Goal: Information Seeking & Learning: Learn about a topic

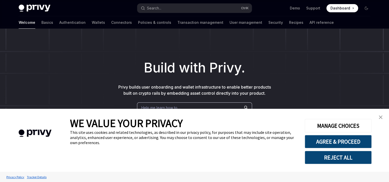
click at [380, 118] on img "close banner" at bounding box center [381, 117] width 4 height 4
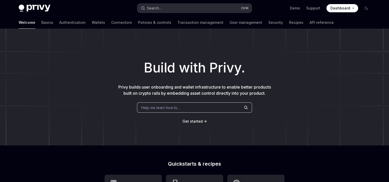
click at [176, 8] on button "Search... Ctrl K" at bounding box center [194, 8] width 115 height 9
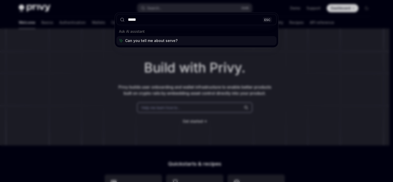
type input "******"
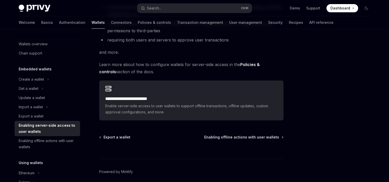
scroll to position [110, 0]
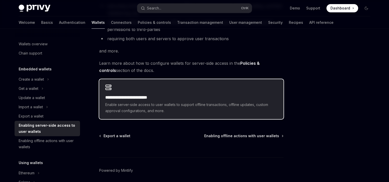
click at [184, 98] on h2 "**********" at bounding box center [191, 97] width 172 height 6
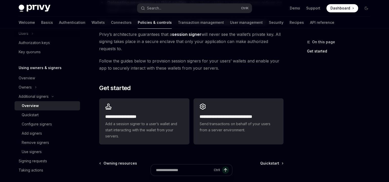
scroll to position [118, 0]
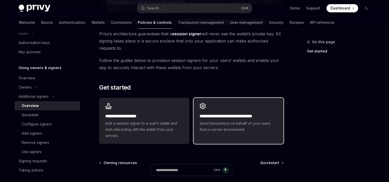
click at [212, 107] on div "**********" at bounding box center [239, 118] width 90 height 40
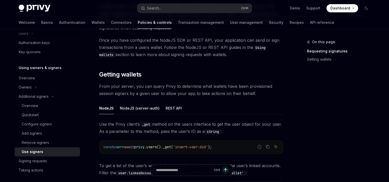
scroll to position [127, 0]
click at [64, 162] on div "Signing requests" at bounding box center [48, 161] width 58 height 6
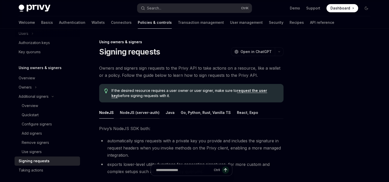
click at [147, 112] on div "NodeJS (server-auth)" at bounding box center [140, 112] width 40 height 12
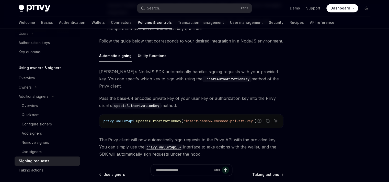
scroll to position [143, 0]
click at [52, 104] on div "Overview" at bounding box center [49, 106] width 55 height 6
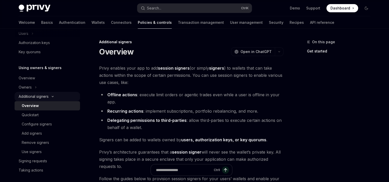
click at [41, 98] on div "Additional signers" at bounding box center [34, 96] width 30 height 6
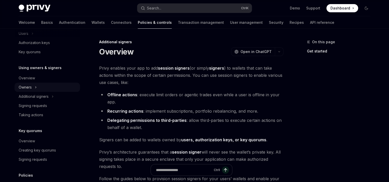
click at [26, 90] on div "Owners" at bounding box center [25, 87] width 13 height 6
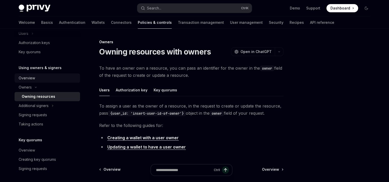
click at [33, 78] on div "Overview" at bounding box center [27, 78] width 16 height 6
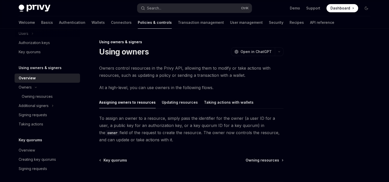
click at [246, 109] on div "Assigning owners to resources Updating resources Taking actions with wallets To…" at bounding box center [191, 119] width 184 height 47
click at [180, 104] on div "Updating resources" at bounding box center [180, 102] width 36 height 12
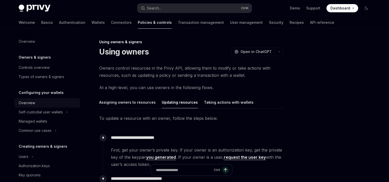
click at [44, 100] on div "Overview" at bounding box center [48, 103] width 58 height 6
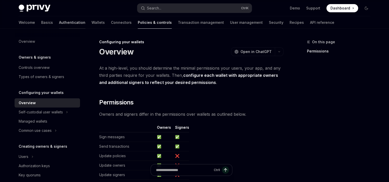
click at [59, 23] on link "Authentication" at bounding box center [72, 22] width 26 height 12
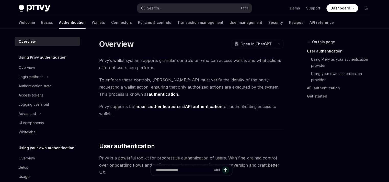
click at [59, 23] on link "Authentication" at bounding box center [72, 22] width 27 height 12
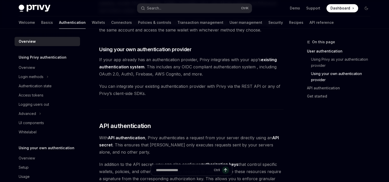
scroll to position [402, 0]
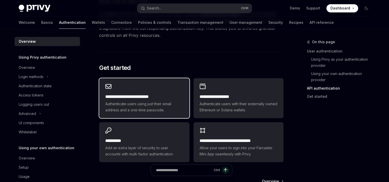
click at [148, 100] on div "**********" at bounding box center [144, 102] width 78 height 19
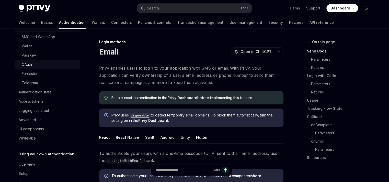
scroll to position [74, 0]
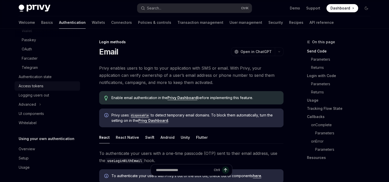
click at [43, 84] on div "Access tokens" at bounding box center [48, 86] width 58 height 6
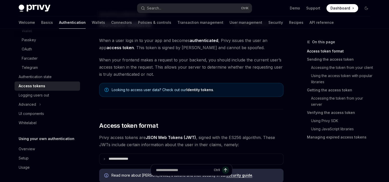
scroll to position [28, 0]
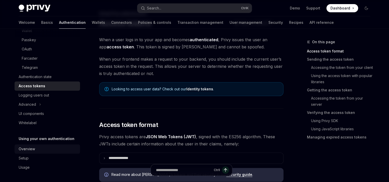
click at [57, 146] on div "Overview" at bounding box center [48, 149] width 58 height 6
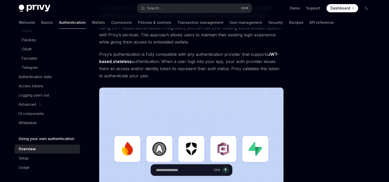
scroll to position [72, 0]
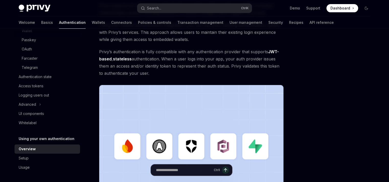
click at [153, 72] on span "Privy’s authentication is fully compatible with any authentication provider tha…" at bounding box center [191, 62] width 184 height 29
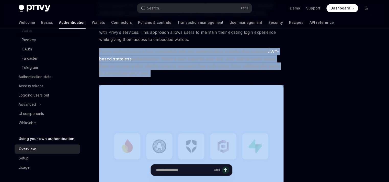
click at [153, 72] on span "Privy’s authentication is fully compatible with any authentication provider tha…" at bounding box center [191, 62] width 184 height 29
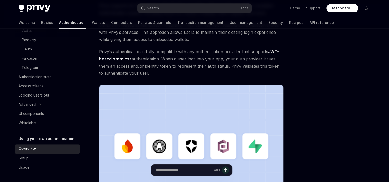
click at [153, 72] on span "Privy’s authentication is fully compatible with any authentication provider tha…" at bounding box center [191, 62] width 184 height 29
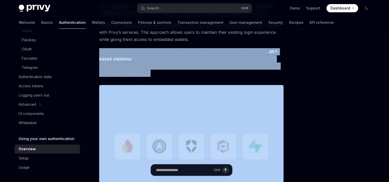
click at [153, 72] on span "Privy’s authentication is fully compatible with any authentication provider tha…" at bounding box center [191, 62] width 184 height 29
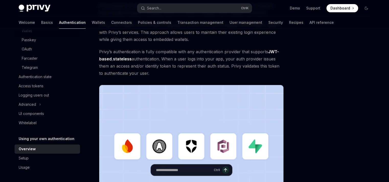
click at [153, 72] on span "Privy’s authentication is fully compatible with any authentication provider tha…" at bounding box center [191, 62] width 184 height 29
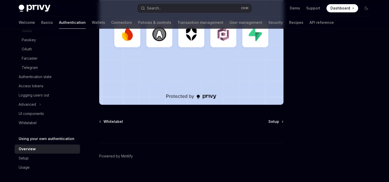
scroll to position [189, 0]
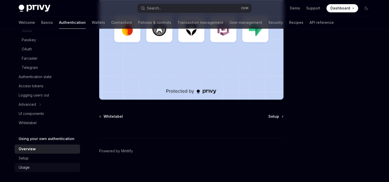
click at [50, 165] on div "Usage" at bounding box center [48, 167] width 58 height 6
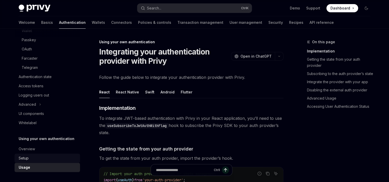
click at [41, 157] on div "Setup" at bounding box center [48, 158] width 58 height 6
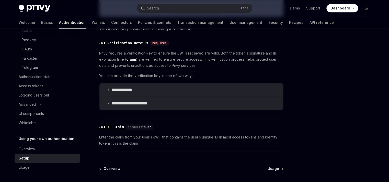
scroll to position [303, 0]
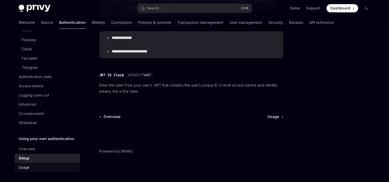
click at [59, 167] on div "Usage" at bounding box center [48, 167] width 58 height 6
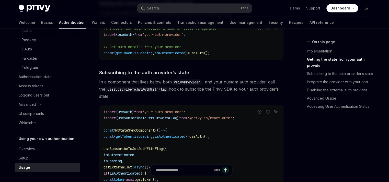
scroll to position [146, 0]
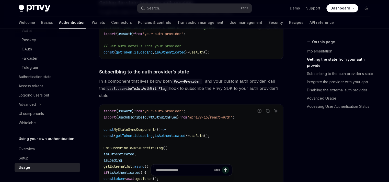
click at [269, 84] on span "In a component that lives below both PrivyProvider , and your custom auth provi…" at bounding box center [191, 88] width 184 height 21
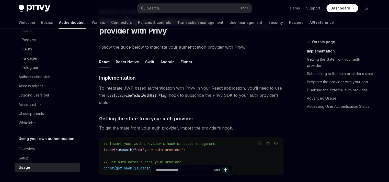
scroll to position [29, 0]
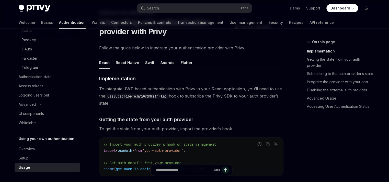
click at [229, 105] on span "To integrate JWT-based authentication with Privy in your React application, you…" at bounding box center [191, 95] width 184 height 21
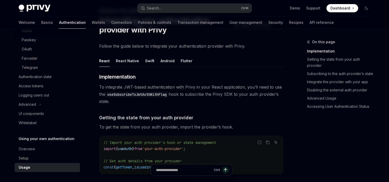
scroll to position [0, 0]
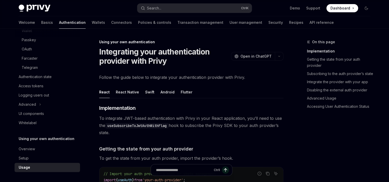
click at [190, 95] on ul "React React Native Swift Android Flutter" at bounding box center [191, 92] width 184 height 12
click at [184, 95] on div "Flutter" at bounding box center [187, 92] width 12 height 12
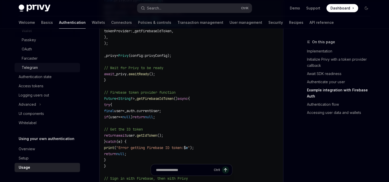
scroll to position [1009, 0]
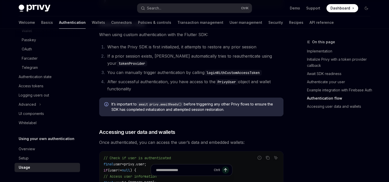
click at [111, 21] on div "Welcome Basics Authentication Wallets Connectors Policies & controls Transactio…" at bounding box center [176, 22] width 315 height 12
click at [92, 24] on link "Wallets" at bounding box center [98, 22] width 13 height 12
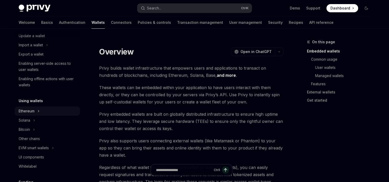
scroll to position [62, 0]
click at [111, 19] on link "Connectors" at bounding box center [121, 22] width 21 height 12
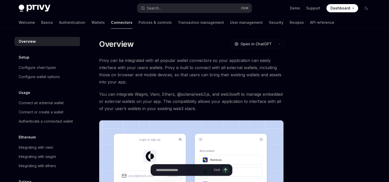
scroll to position [40, 0]
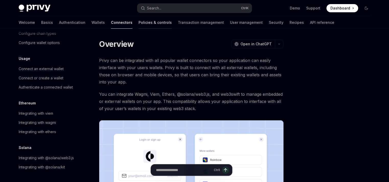
click at [139, 21] on link "Policies & controls" at bounding box center [155, 22] width 33 height 12
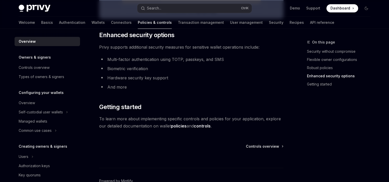
scroll to position [446, 0]
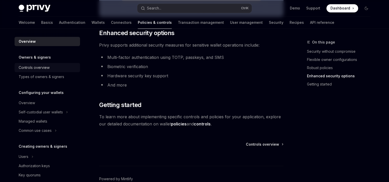
click at [58, 64] on link "Controls overview" at bounding box center [47, 67] width 65 height 9
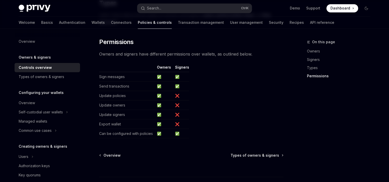
scroll to position [471, 0]
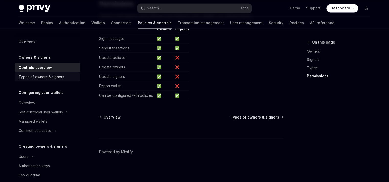
click at [55, 77] on div "Types of owners & signers" at bounding box center [42, 77] width 46 height 6
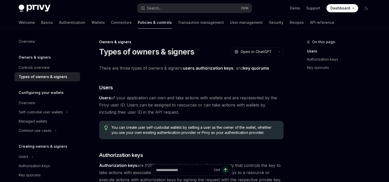
click at [34, 7] on img at bounding box center [35, 8] width 32 height 7
click at [178, 24] on link "Transaction management" at bounding box center [201, 22] width 46 height 12
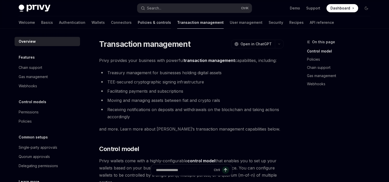
click at [138, 20] on link "Policies & controls" at bounding box center [154, 22] width 33 height 12
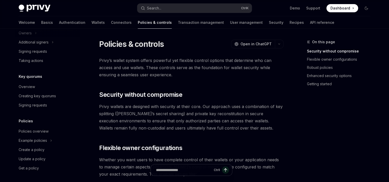
scroll to position [178, 0]
click at [92, 19] on link "Wallets" at bounding box center [98, 22] width 13 height 12
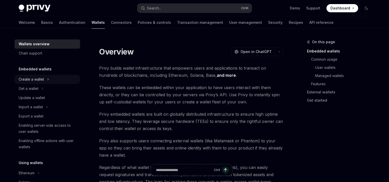
click at [49, 82] on icon "Toggle Create a wallet section" at bounding box center [48, 79] width 2 height 6
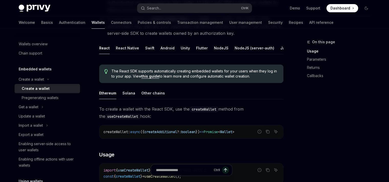
scroll to position [93, 0]
click at [214, 45] on div "NodeJS" at bounding box center [221, 47] width 15 height 12
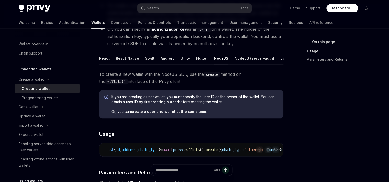
scroll to position [81, 0]
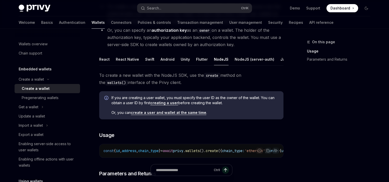
click at [183, 115] on link "create a user and wallet at the same time" at bounding box center [168, 112] width 75 height 5
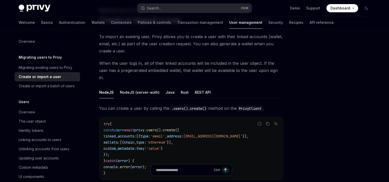
scroll to position [33, 0]
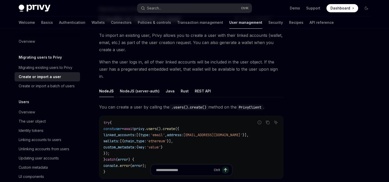
click at [146, 85] on div "NodeJS (server-auth)" at bounding box center [140, 91] width 40 height 12
type textarea "*"
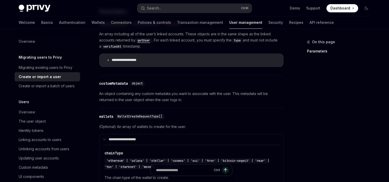
scroll to position [269, 0]
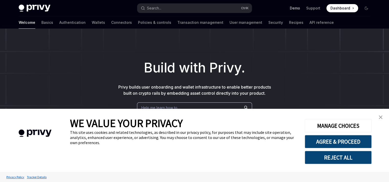
click at [298, 7] on link "Demo" at bounding box center [295, 8] width 10 height 5
